Goal: Find specific page/section: Find specific page/section

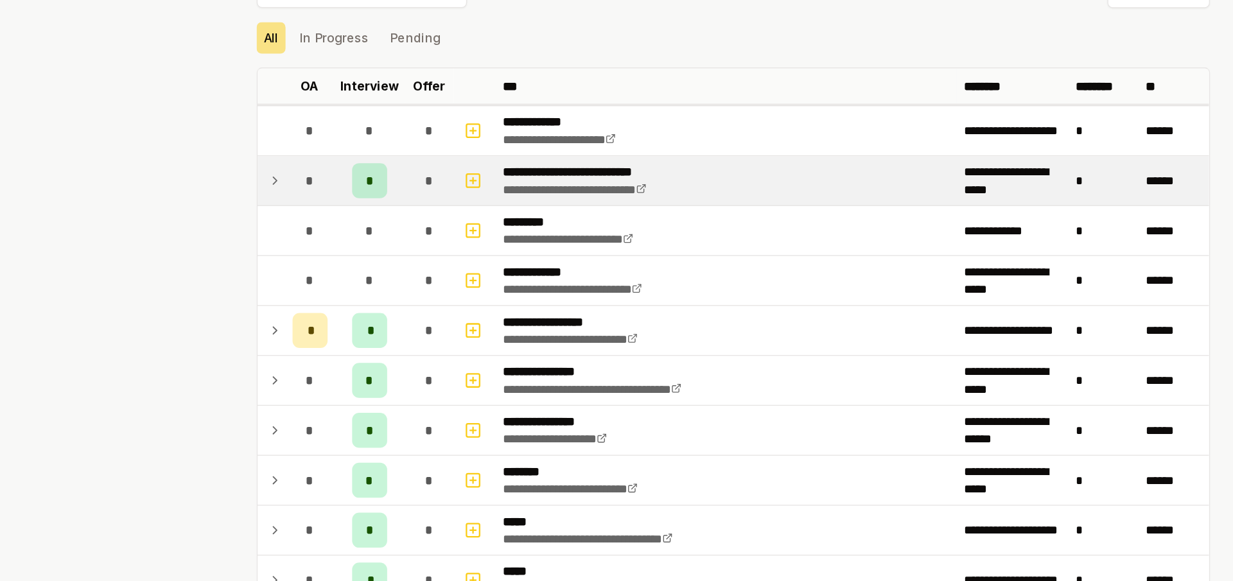
click at [281, 216] on td at bounding box center [278, 209] width 21 height 36
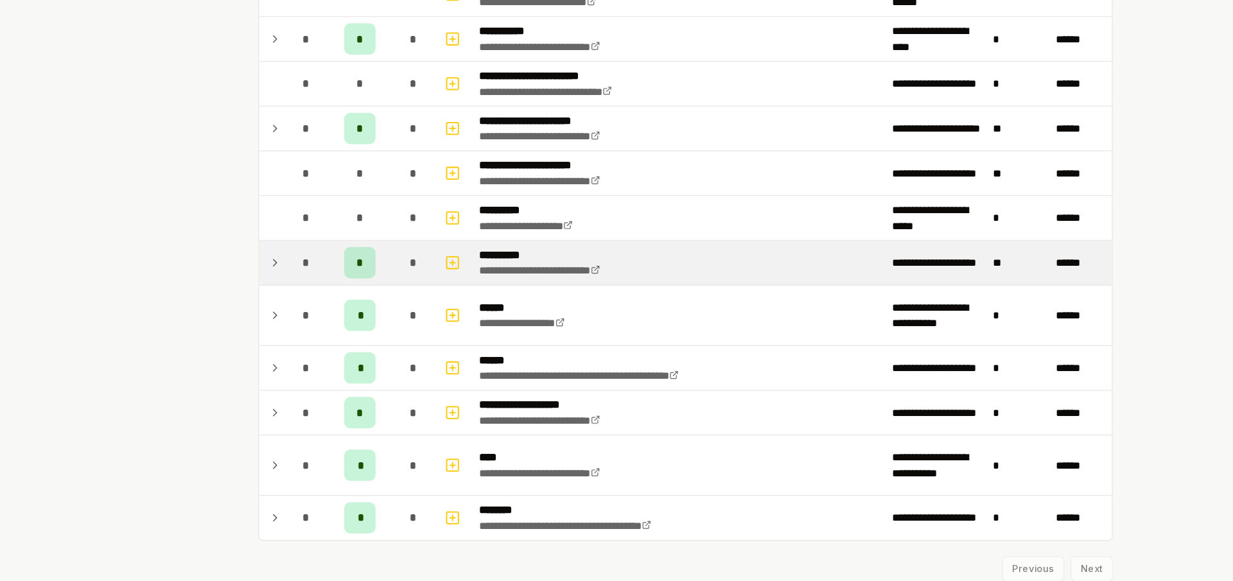
scroll to position [1595, 0]
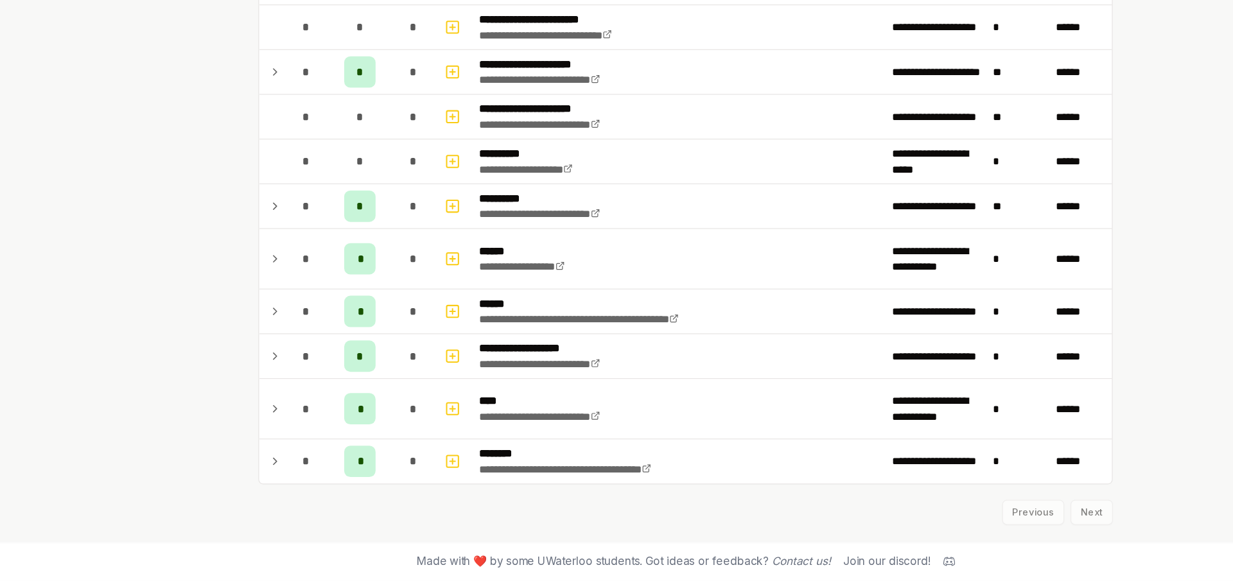
click at [946, 514] on div "Previous Next" at bounding box center [616, 518] width 699 height 33
click at [916, 522] on div "Previous Next" at bounding box center [616, 518] width 699 height 33
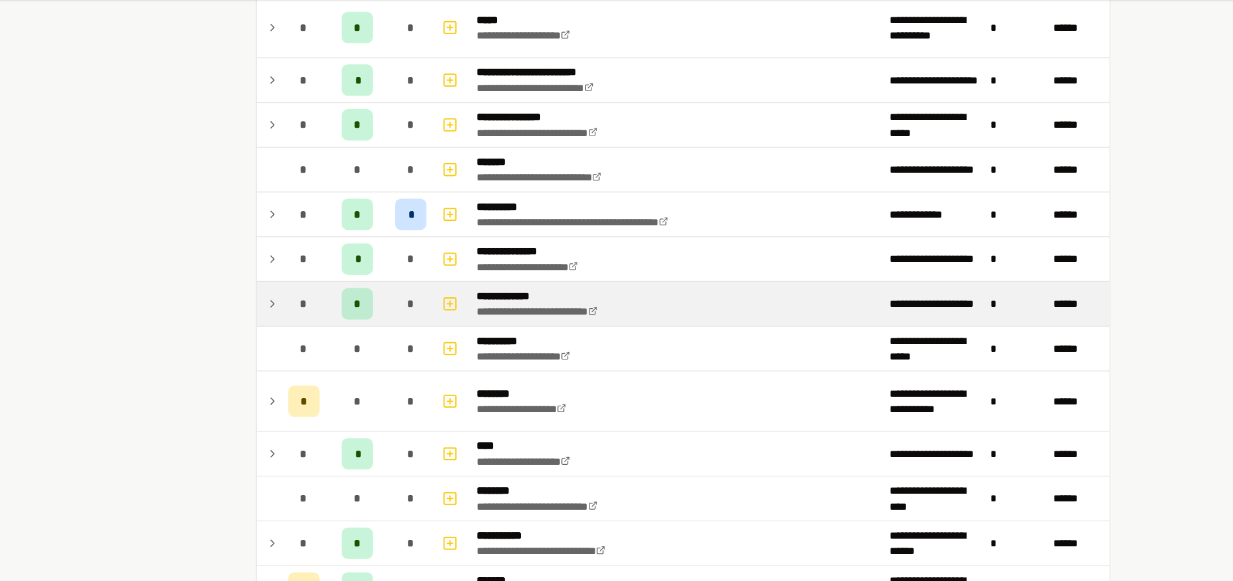
scroll to position [1003, 0]
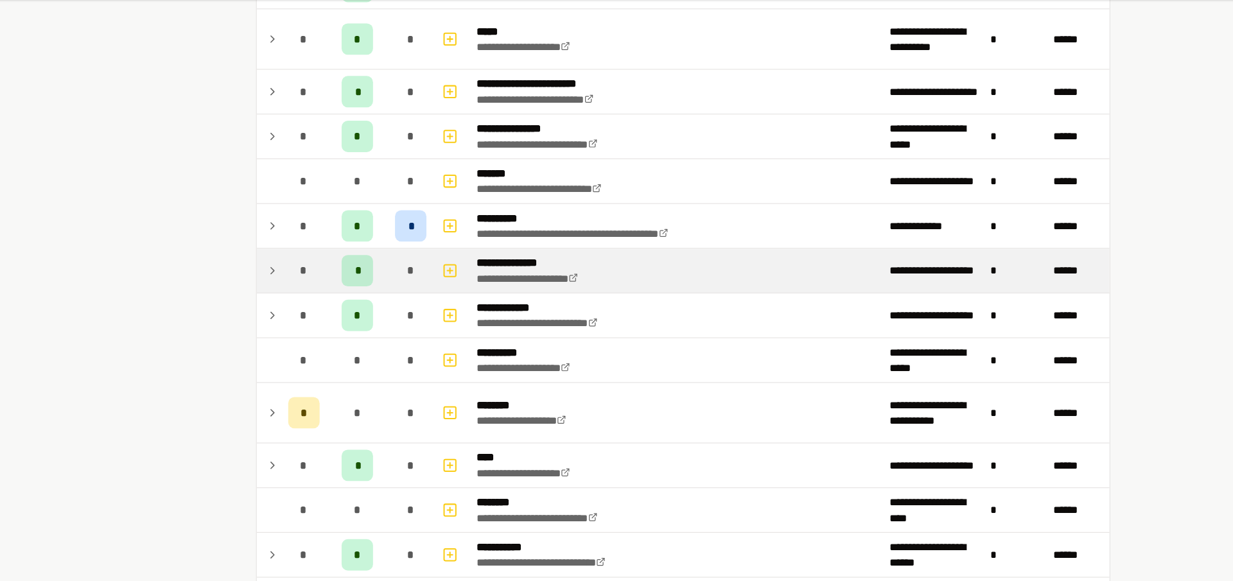
click at [277, 256] on td at bounding box center [278, 268] width 21 height 36
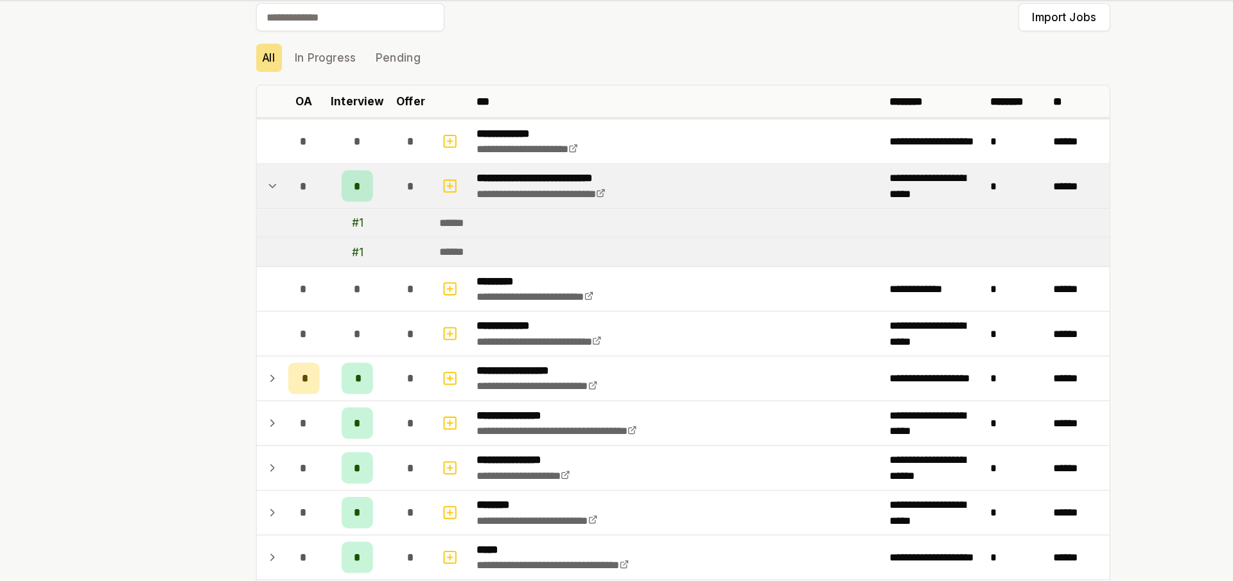
scroll to position [0, 0]
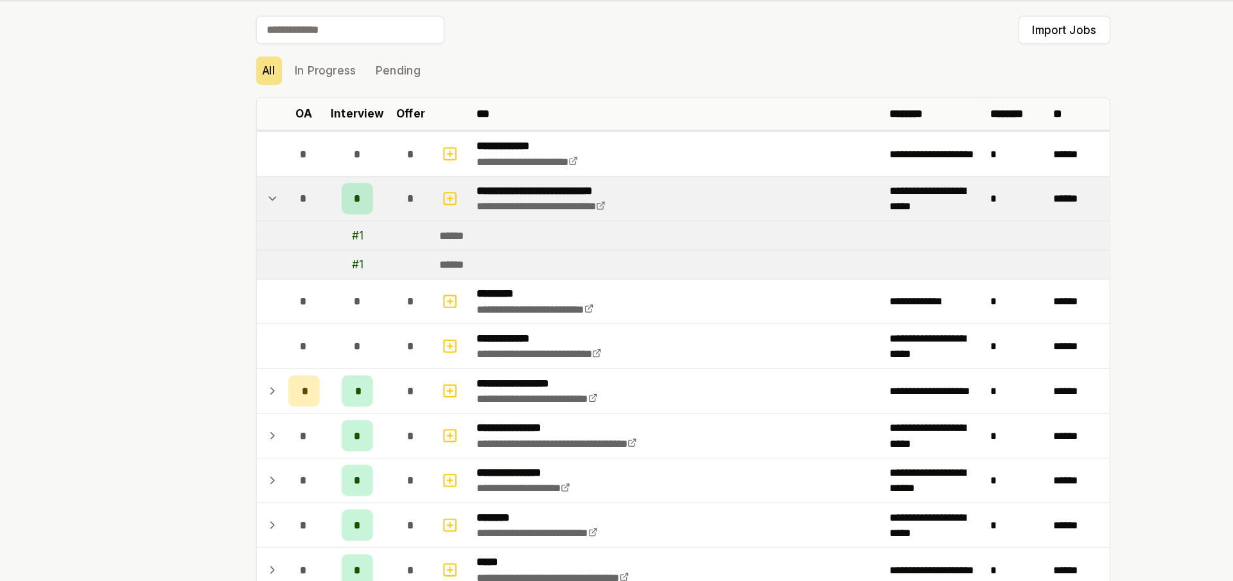
click at [280, 204] on icon at bounding box center [281, 208] width 10 height 15
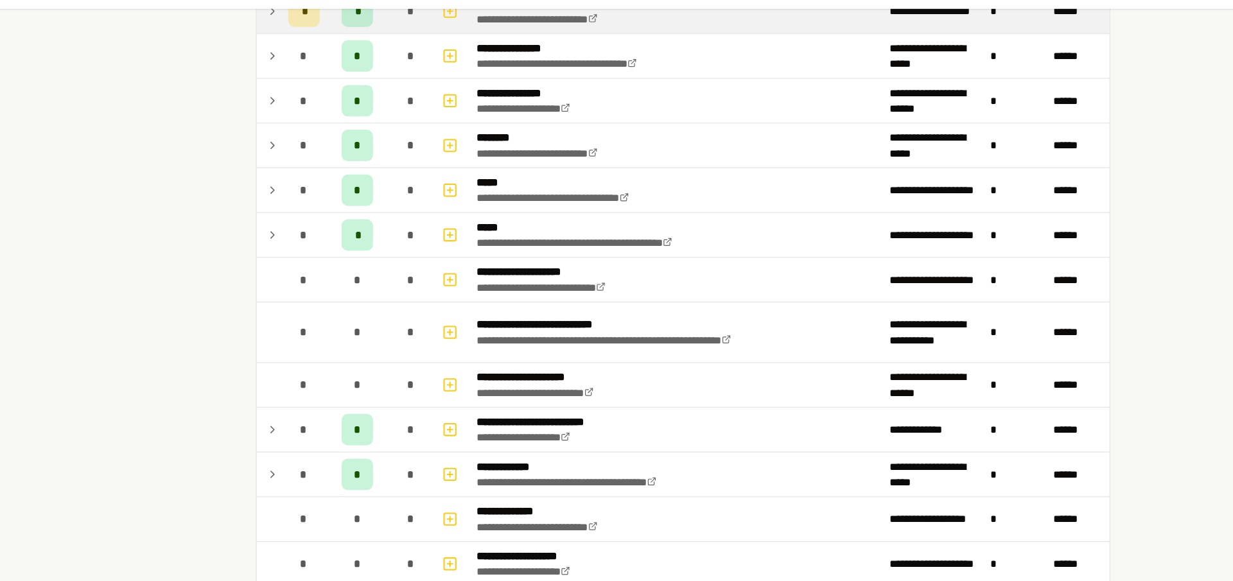
scroll to position [305, 0]
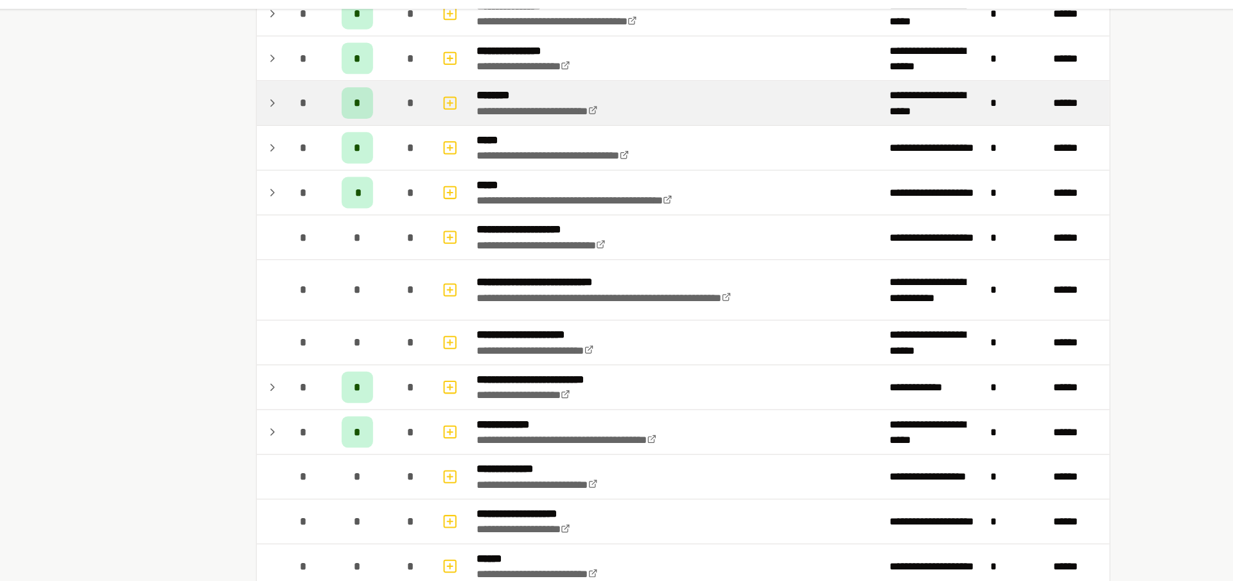
click at [294, 121] on div "*" at bounding box center [307, 123] width 26 height 26
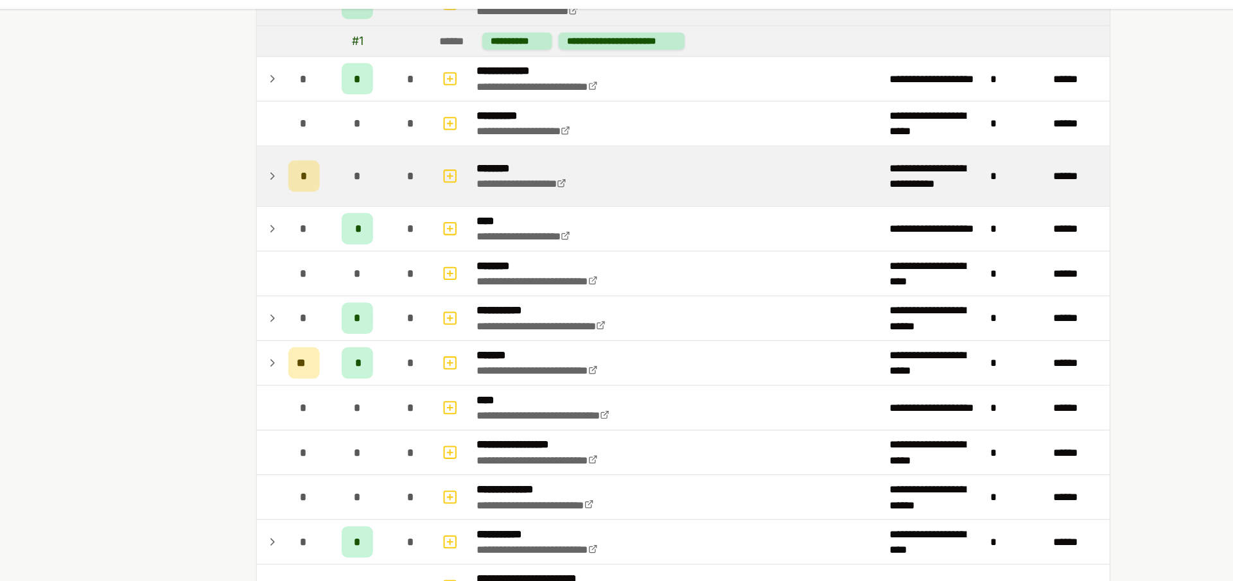
scroll to position [1255, 0]
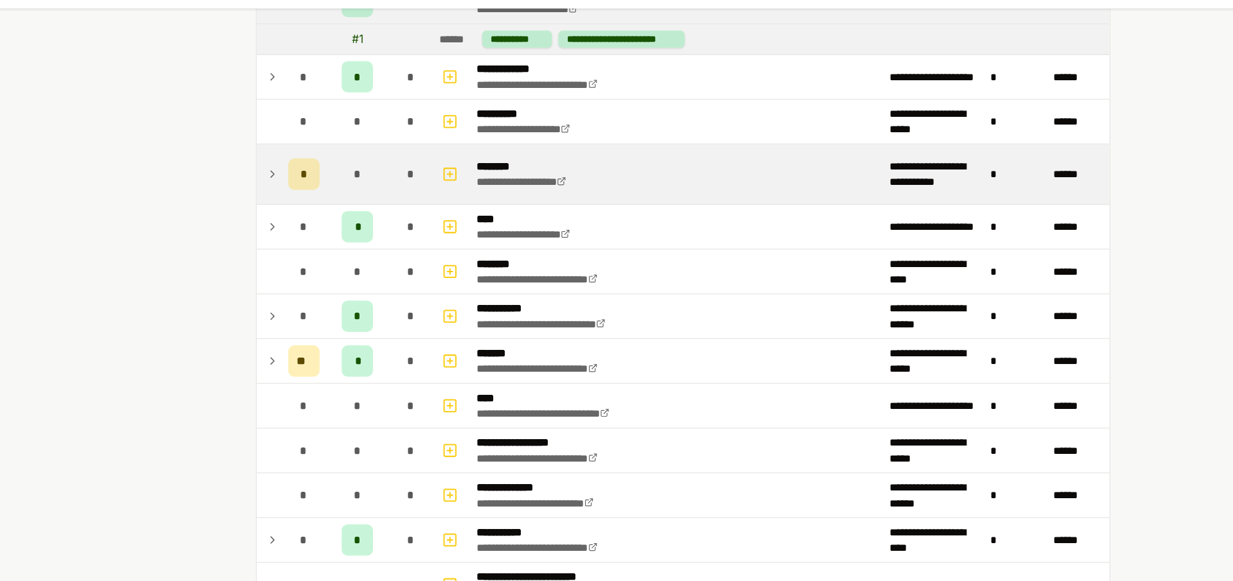
click at [268, 191] on td at bounding box center [278, 181] width 21 height 49
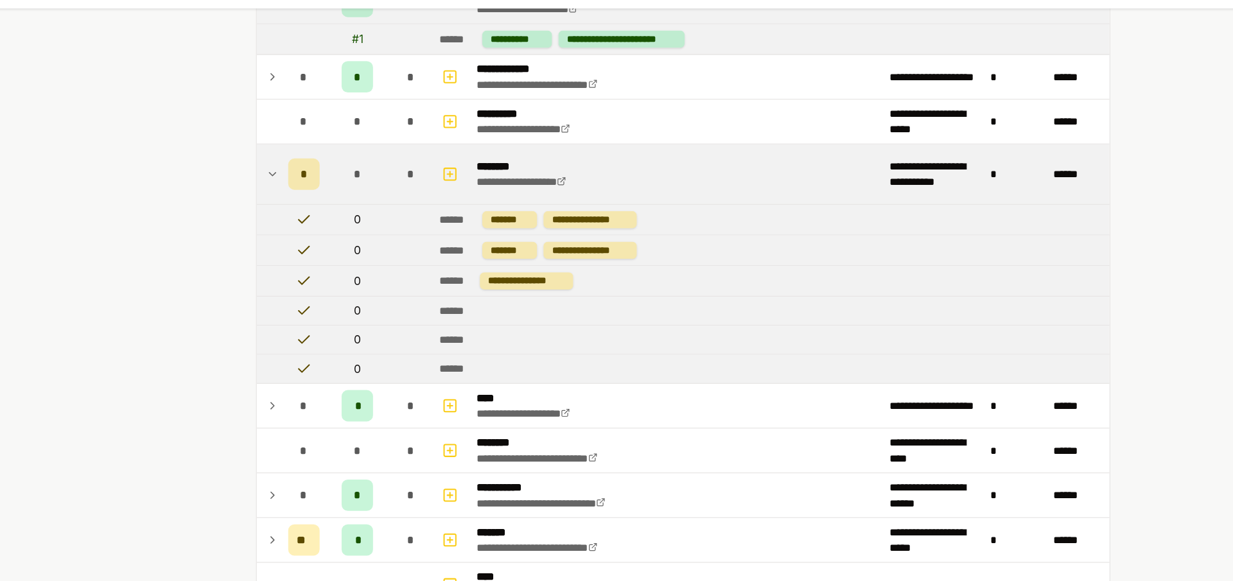
click at [282, 188] on td at bounding box center [278, 181] width 21 height 49
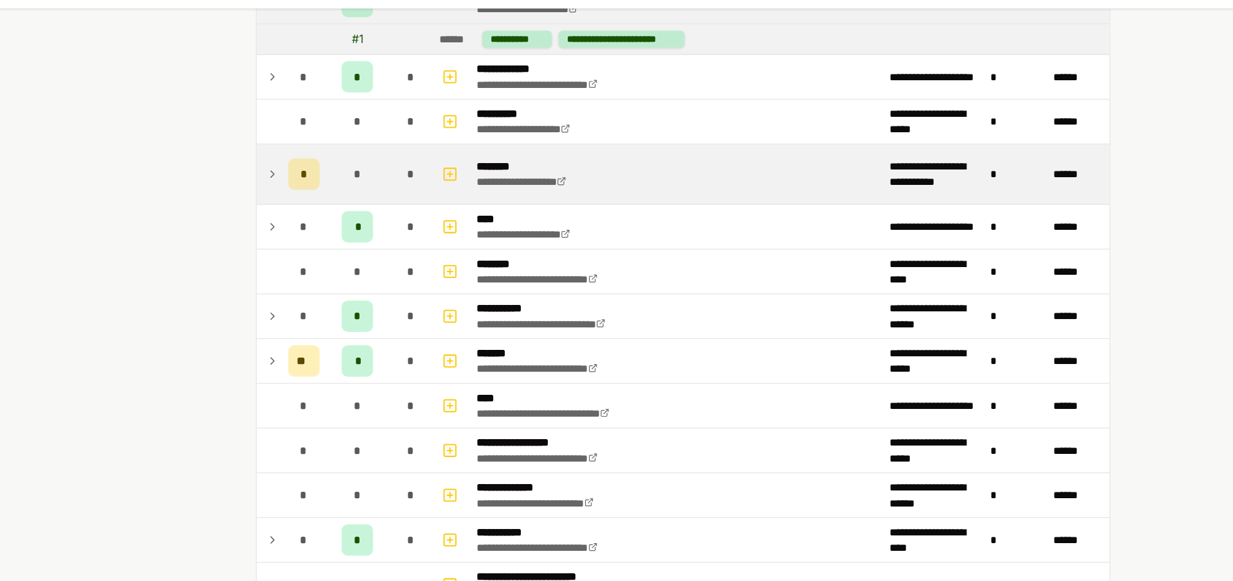
click at [294, 187] on div "*" at bounding box center [307, 182] width 26 height 26
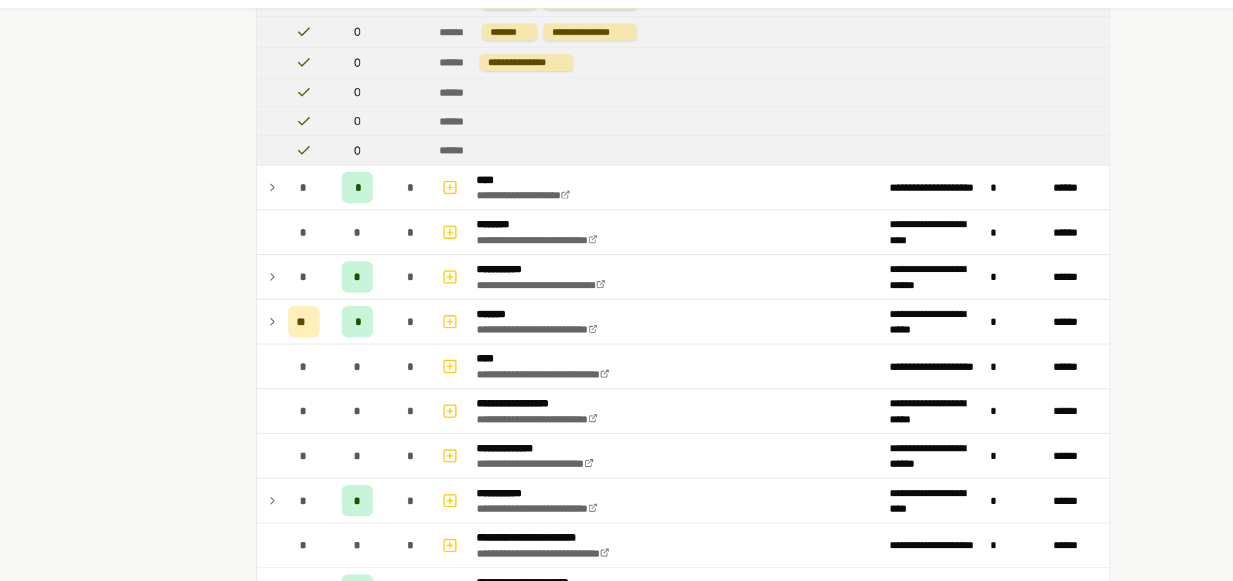
scroll to position [1448, 0]
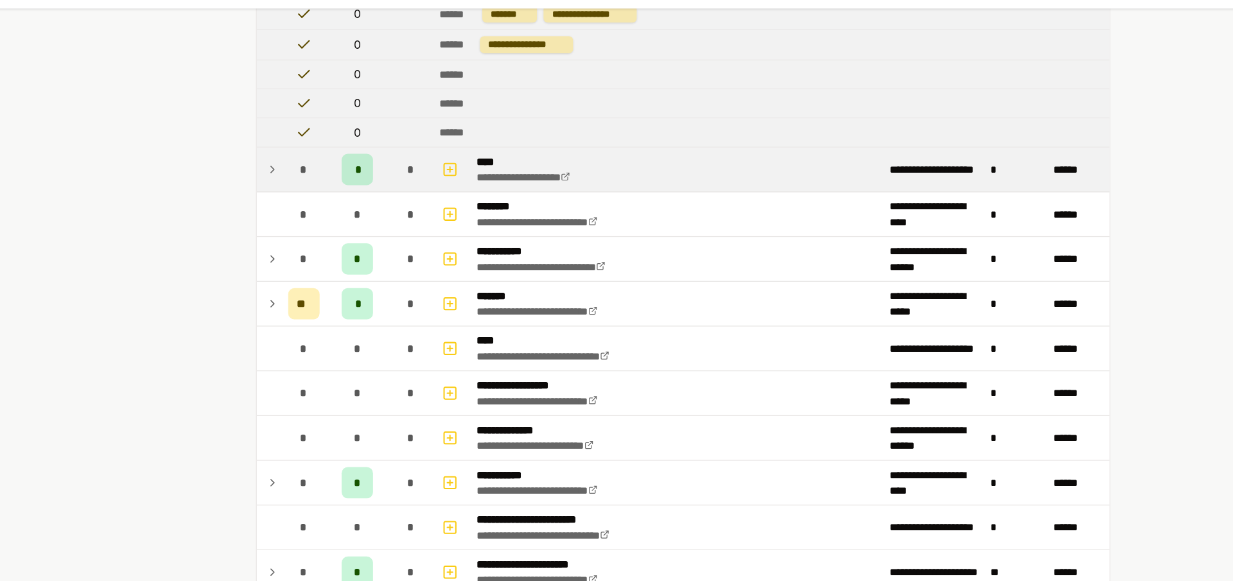
click at [268, 171] on td at bounding box center [278, 178] width 21 height 36
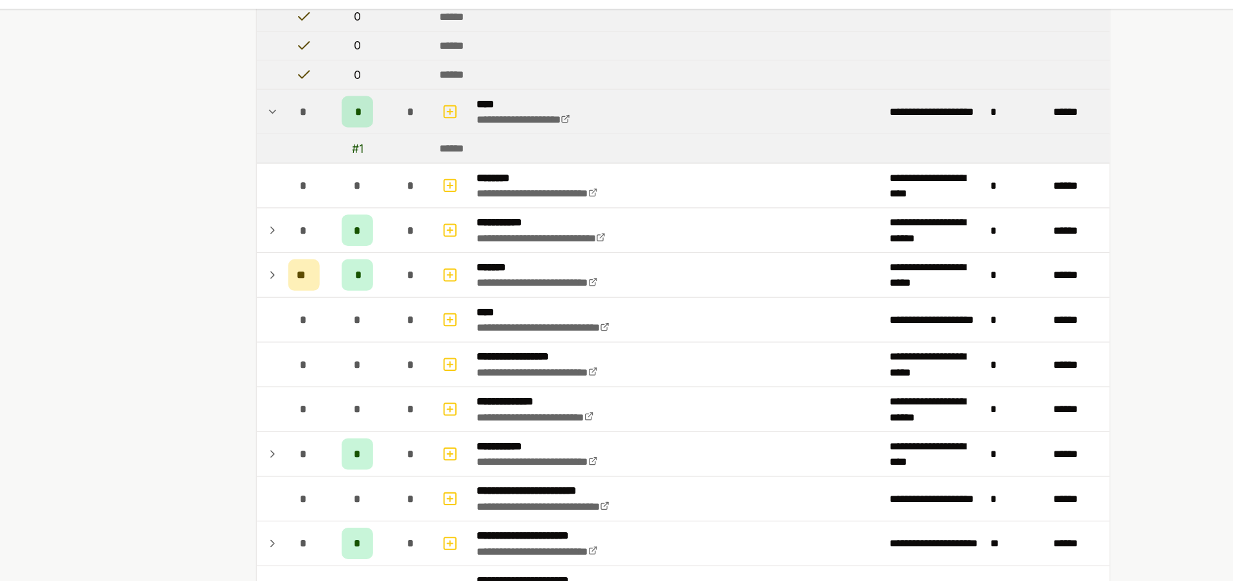
scroll to position [1504, 0]
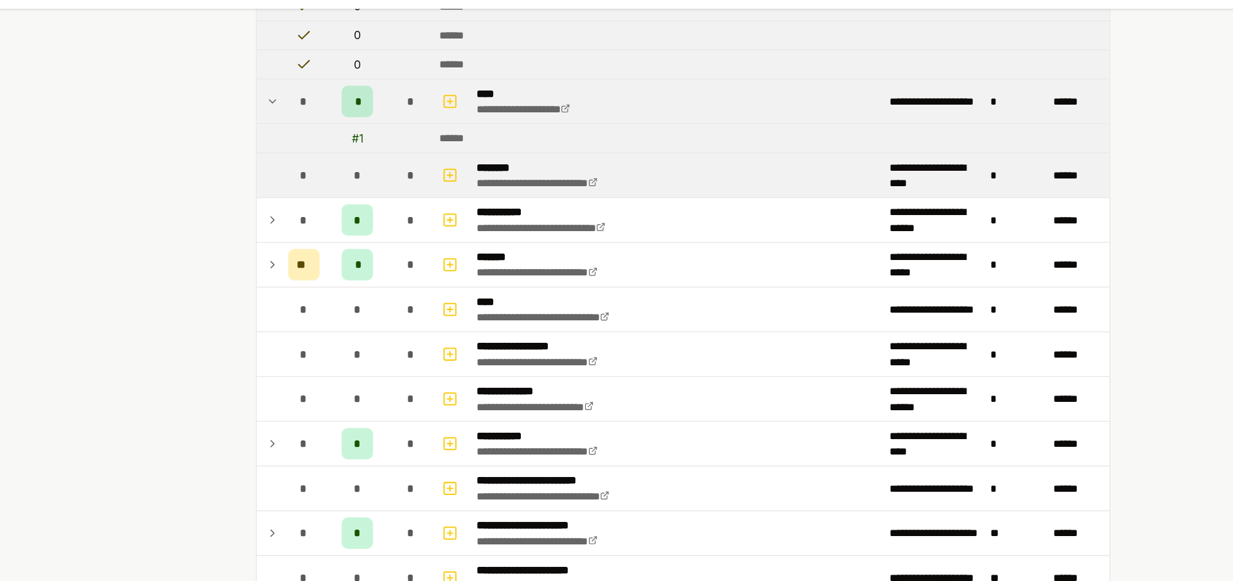
click at [362, 185] on td "*" at bounding box center [349, 182] width 51 height 36
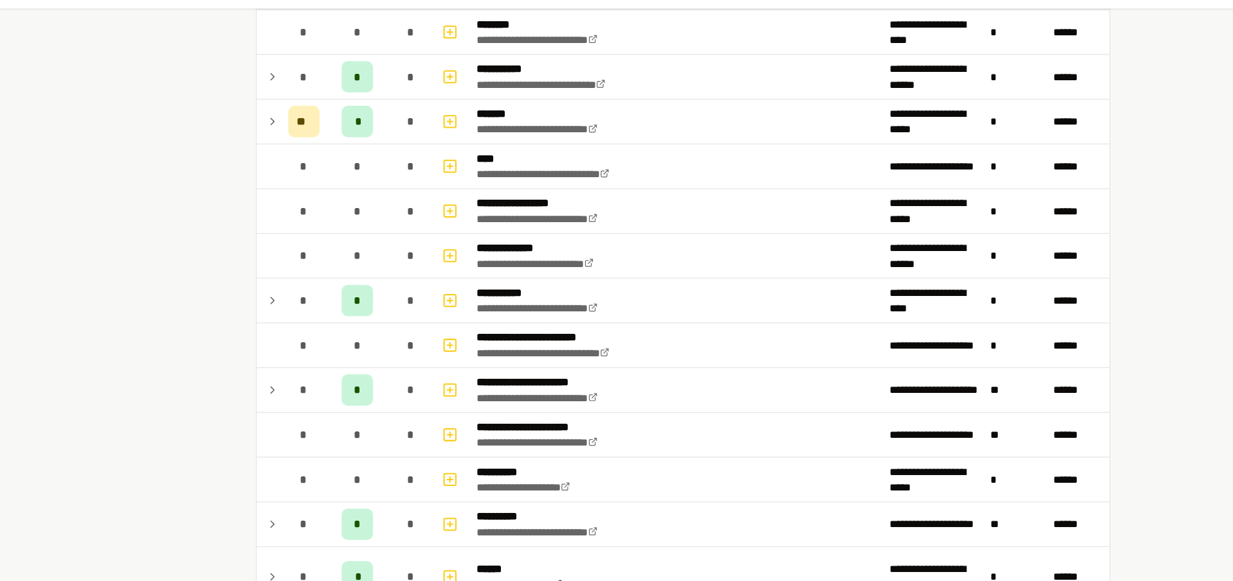
scroll to position [1622, 0]
click at [352, 141] on div "*" at bounding box center [350, 138] width 26 height 26
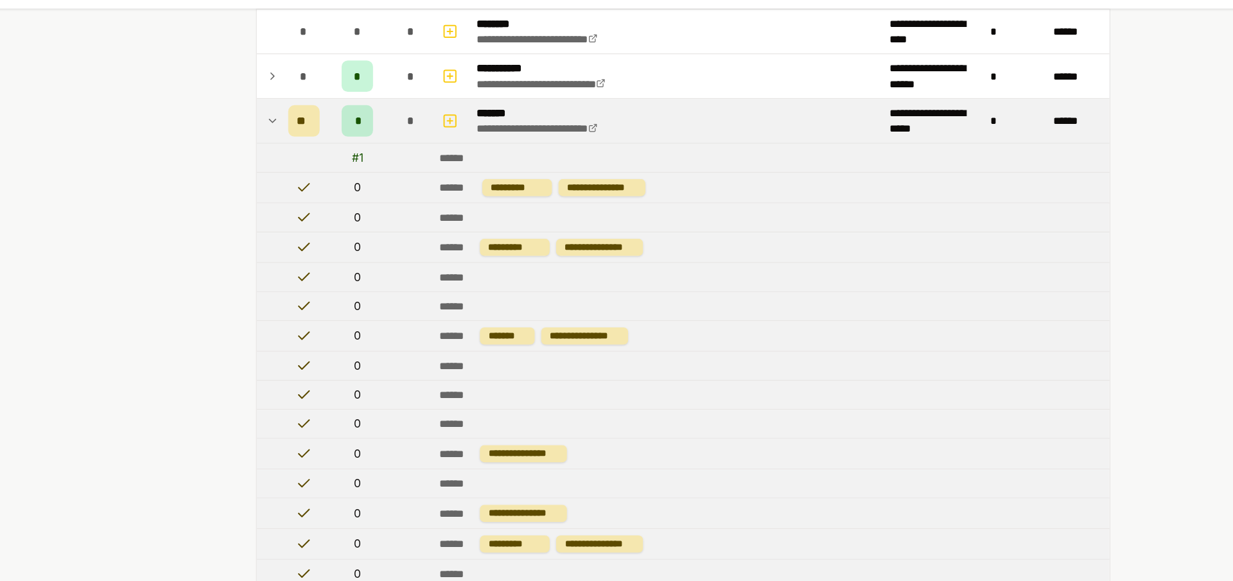
click at [352, 141] on div "*" at bounding box center [350, 138] width 26 height 26
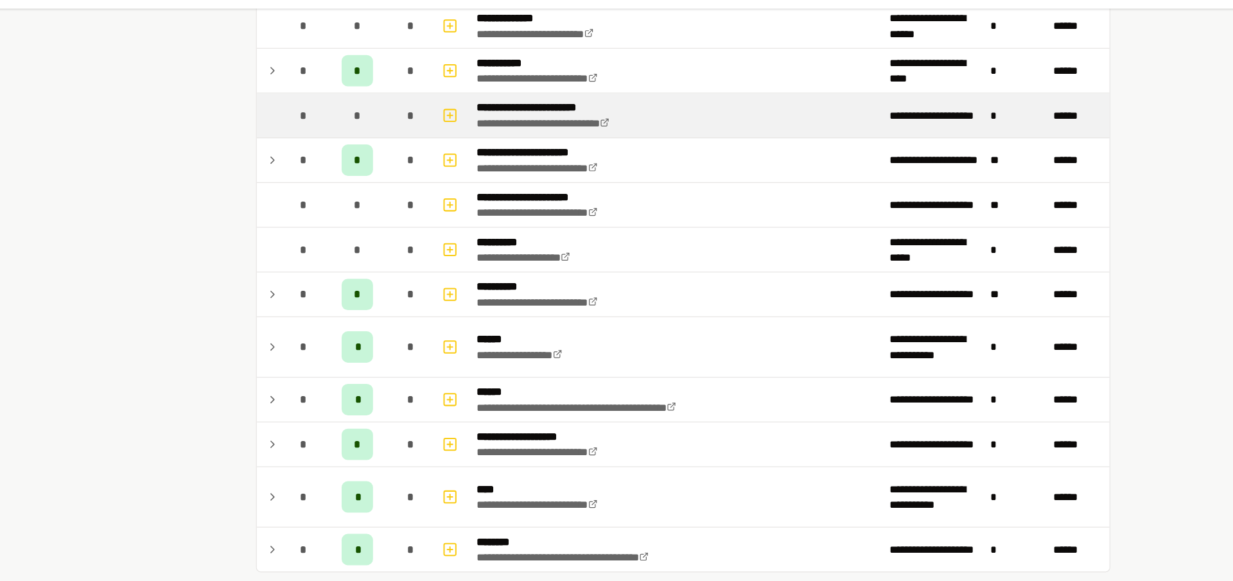
scroll to position [1815, 0]
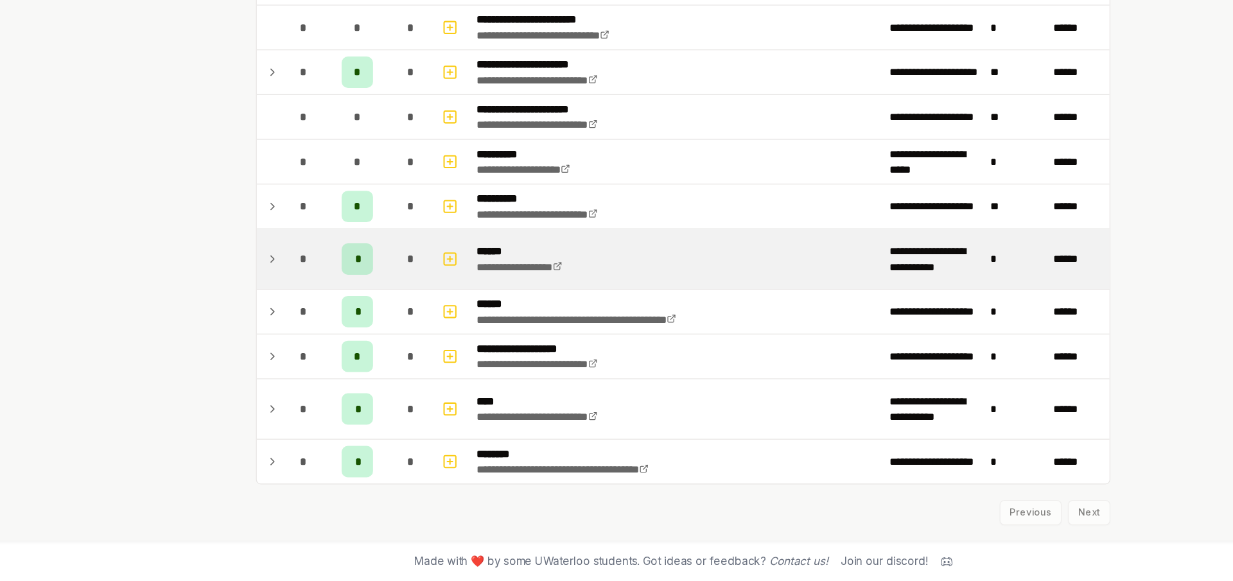
click at [331, 307] on td "*" at bounding box center [349, 317] width 51 height 49
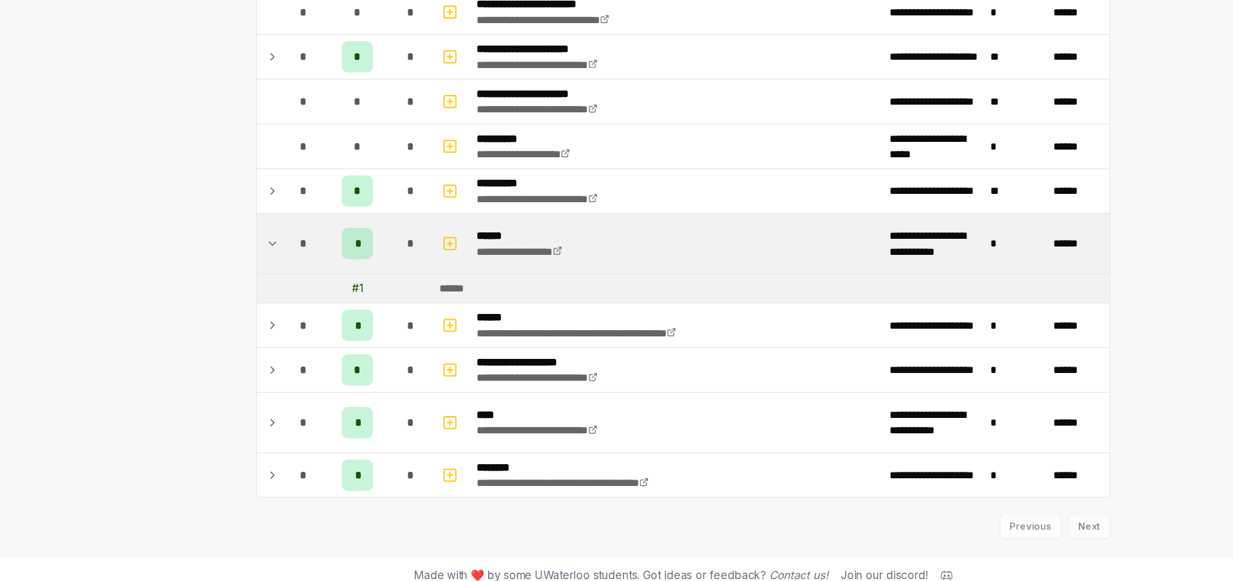
scroll to position [1839, 0]
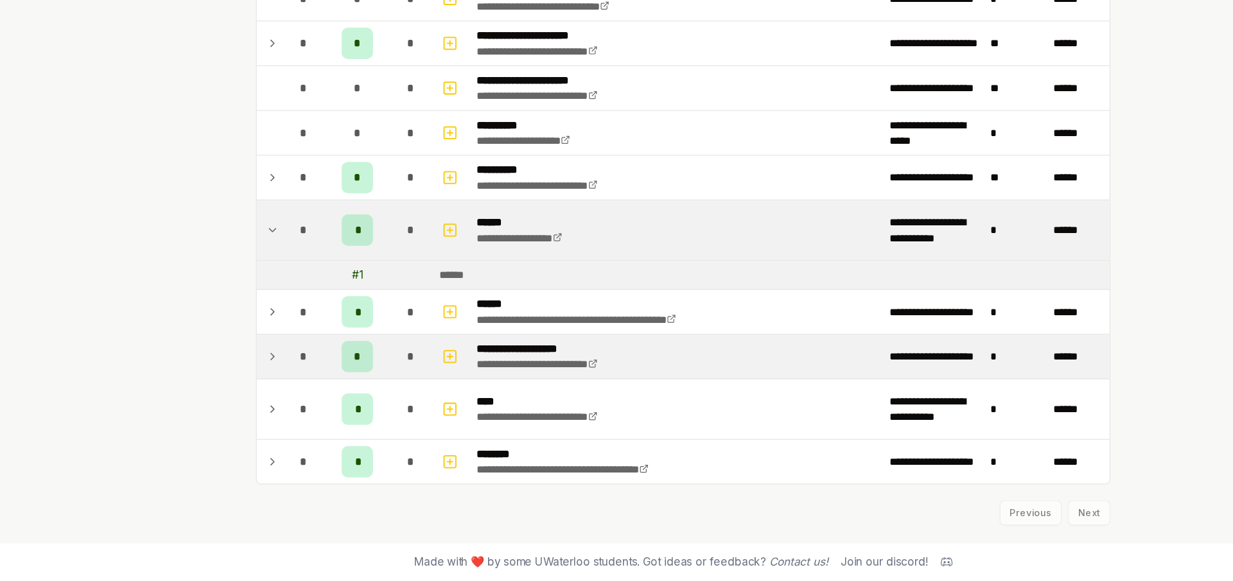
click at [328, 381] on td "*" at bounding box center [349, 397] width 51 height 36
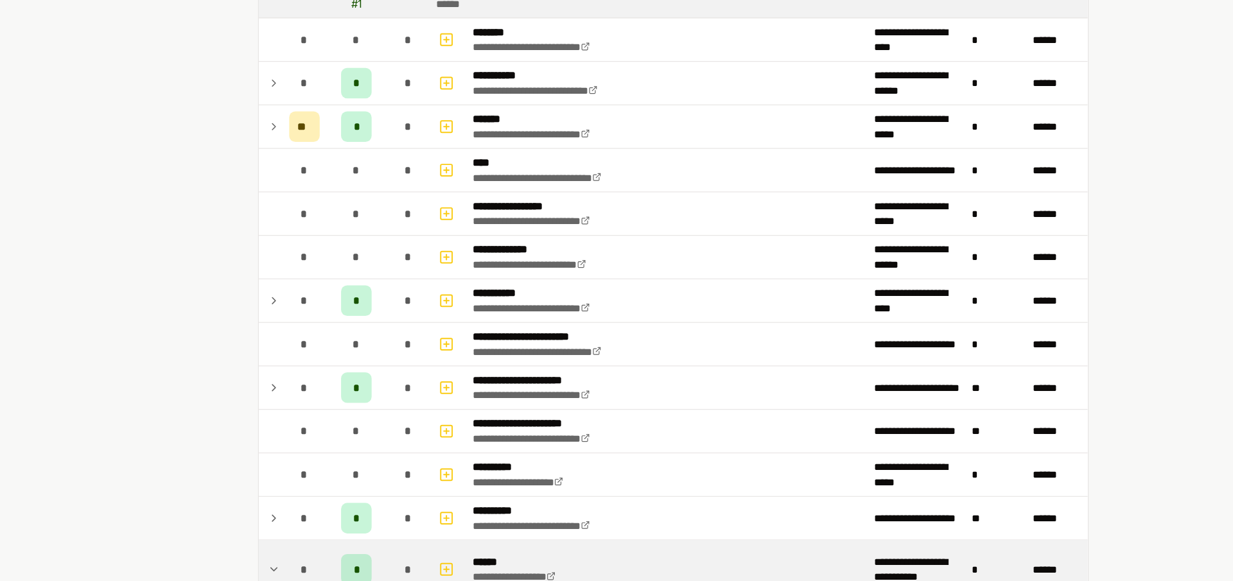
scroll to position [1716, 0]
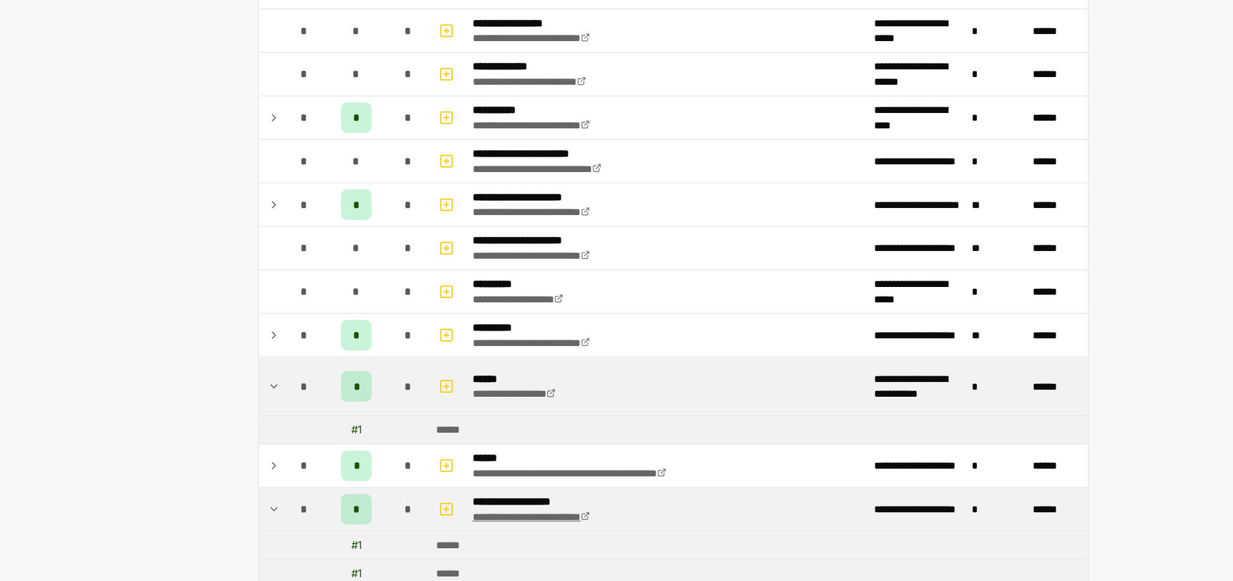
click at [504, 524] on link "**********" at bounding box center [497, 526] width 99 height 9
